Goal: Entertainment & Leisure: Consume media (video, audio)

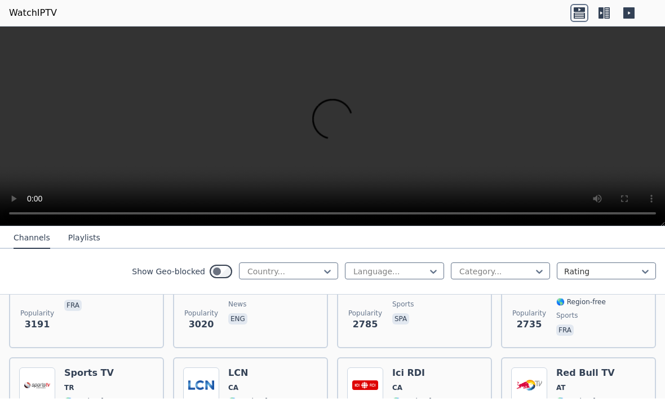
scroll to position [404, 0]
click at [13, 39] on video at bounding box center [332, 127] width 665 height 200
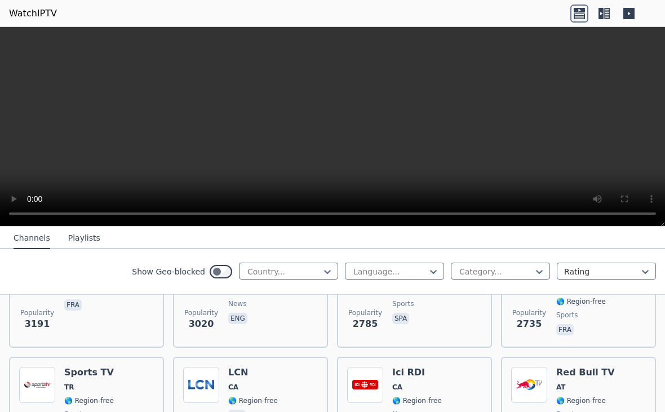
click at [16, 36] on video at bounding box center [332, 127] width 665 height 200
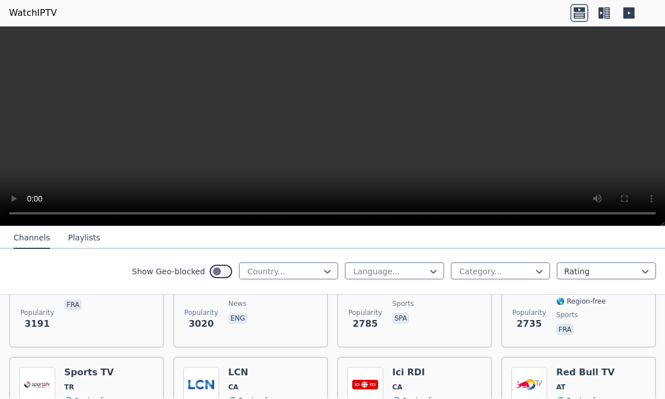
click at [29, 37] on video at bounding box center [332, 127] width 665 height 200
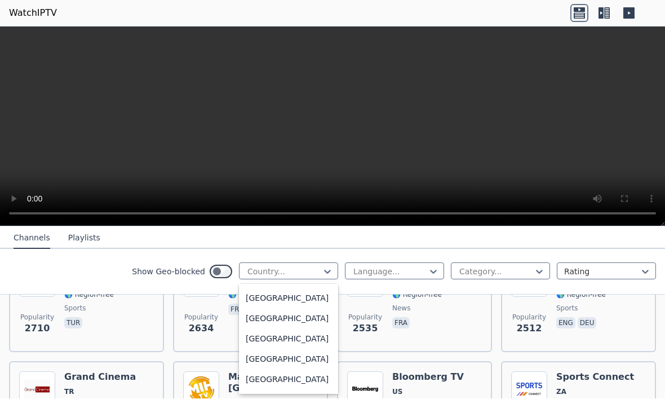
scroll to position [3947, 0]
click at [295, 329] on div "[GEOGRAPHIC_DATA]" at bounding box center [288, 319] width 99 height 20
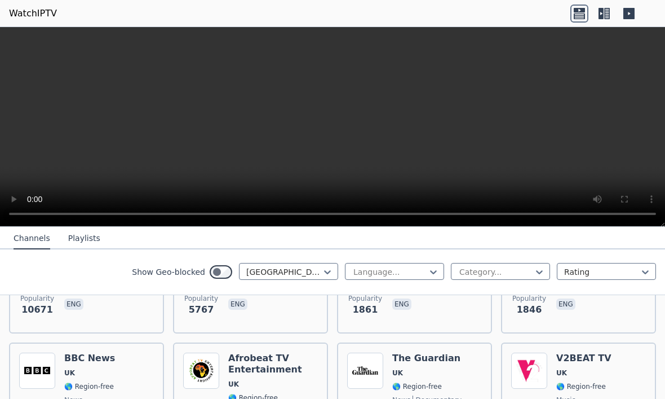
scroll to position [197, 0]
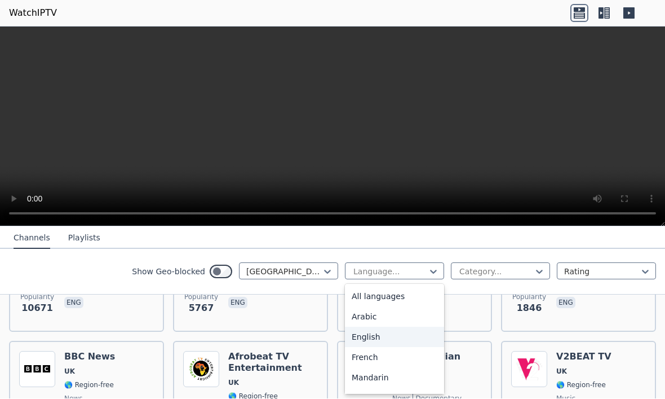
click at [388, 337] on div "English" at bounding box center [394, 337] width 99 height 20
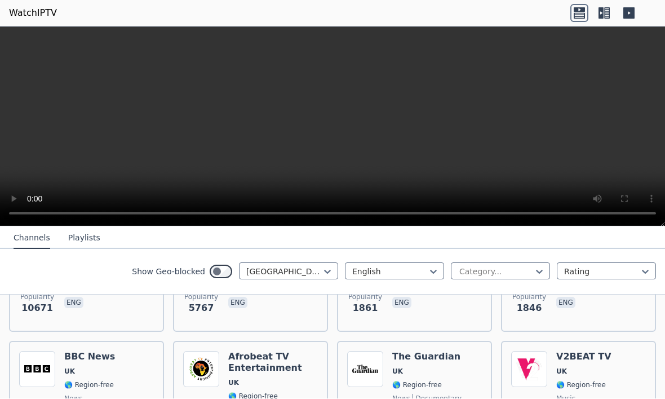
click at [601, 172] on video at bounding box center [332, 127] width 665 height 200
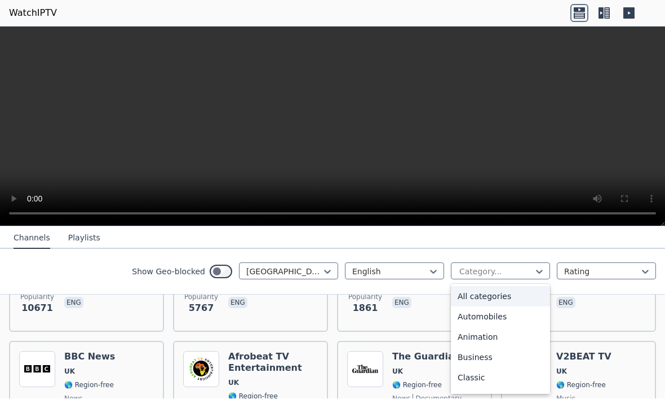
click at [517, 293] on div "All categories" at bounding box center [500, 296] width 99 height 20
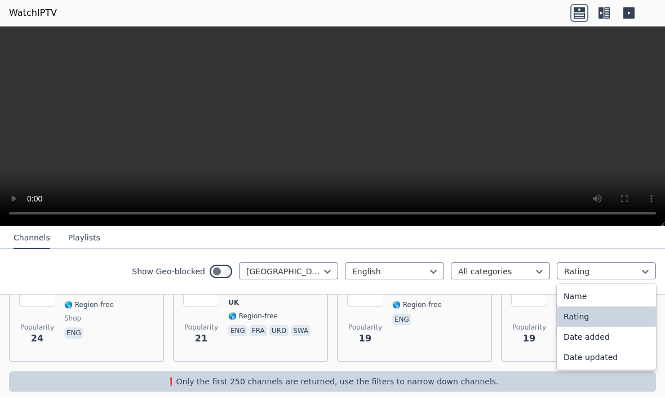
scroll to position [1506, 0]
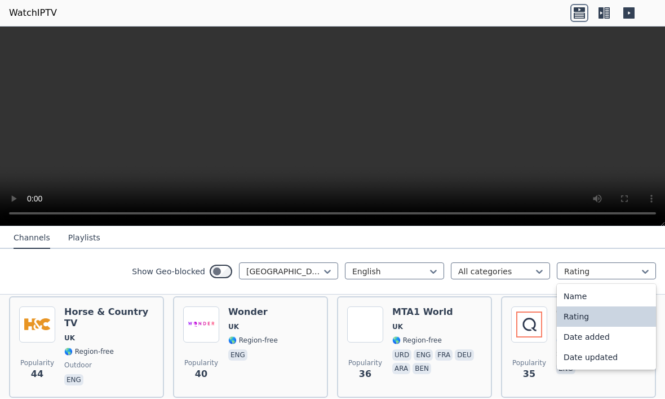
scroll to position [1139, 0]
click at [70, 235] on button "Playlists" at bounding box center [84, 238] width 32 height 21
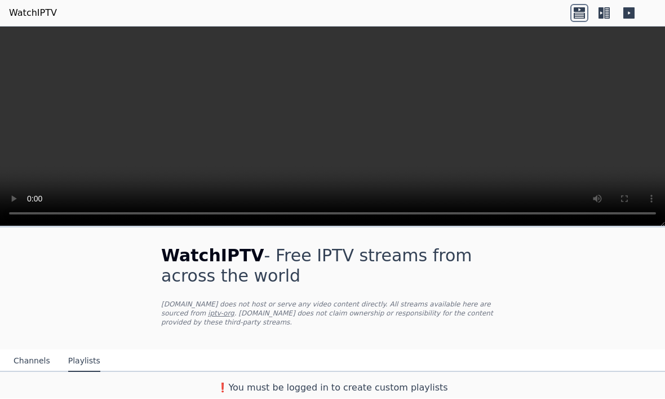
scroll to position [1, 0]
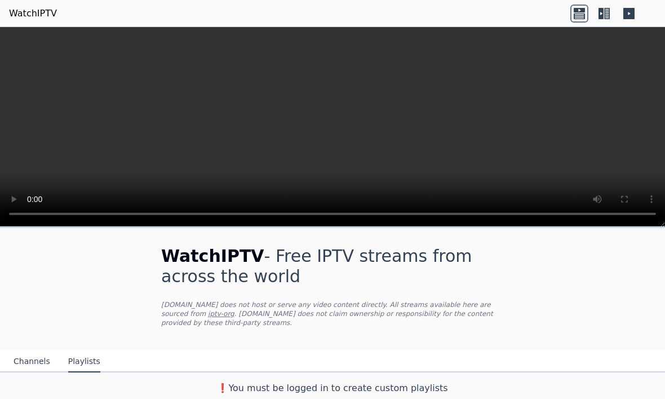
click at [29, 351] on button "Channels" at bounding box center [32, 361] width 37 height 21
